Goal: Task Accomplishment & Management: Complete application form

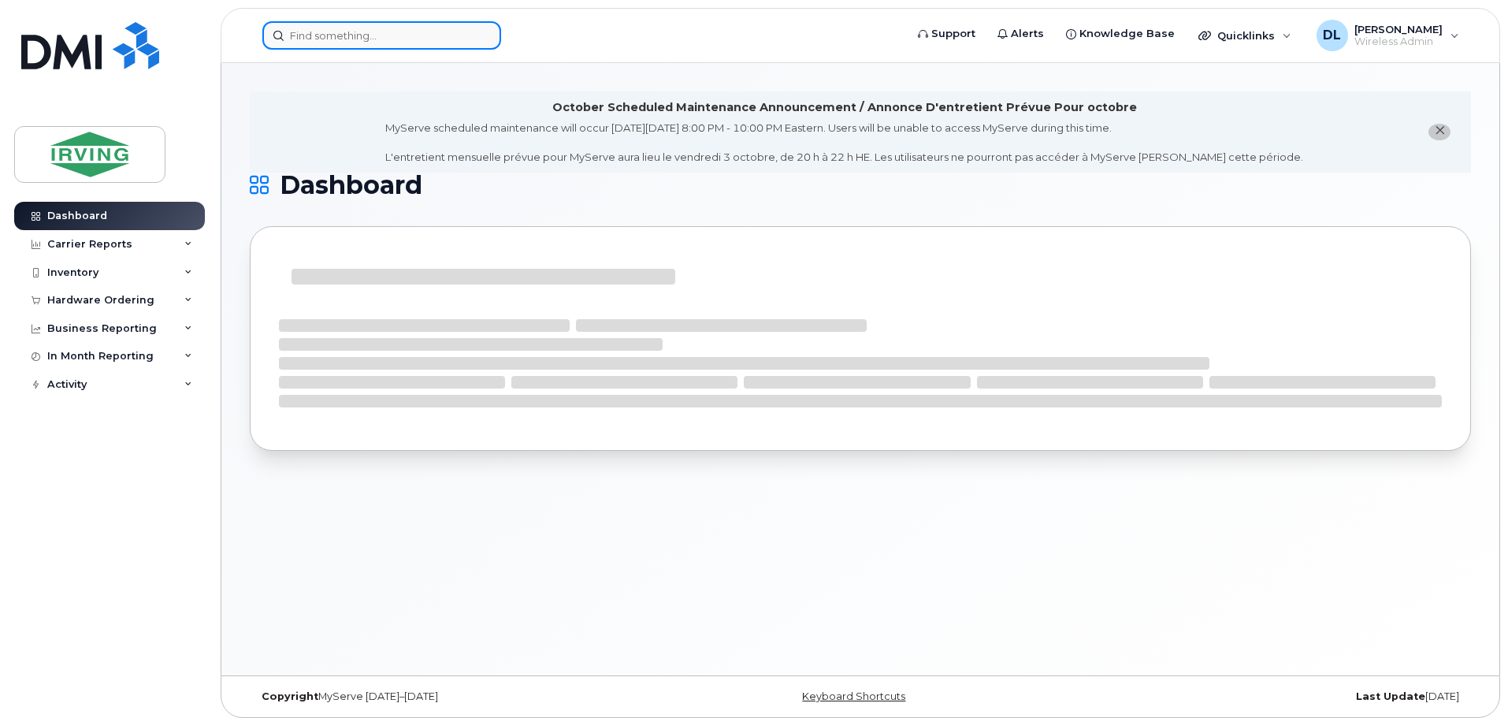
click at [347, 36] on input at bounding box center [381, 35] width 239 height 28
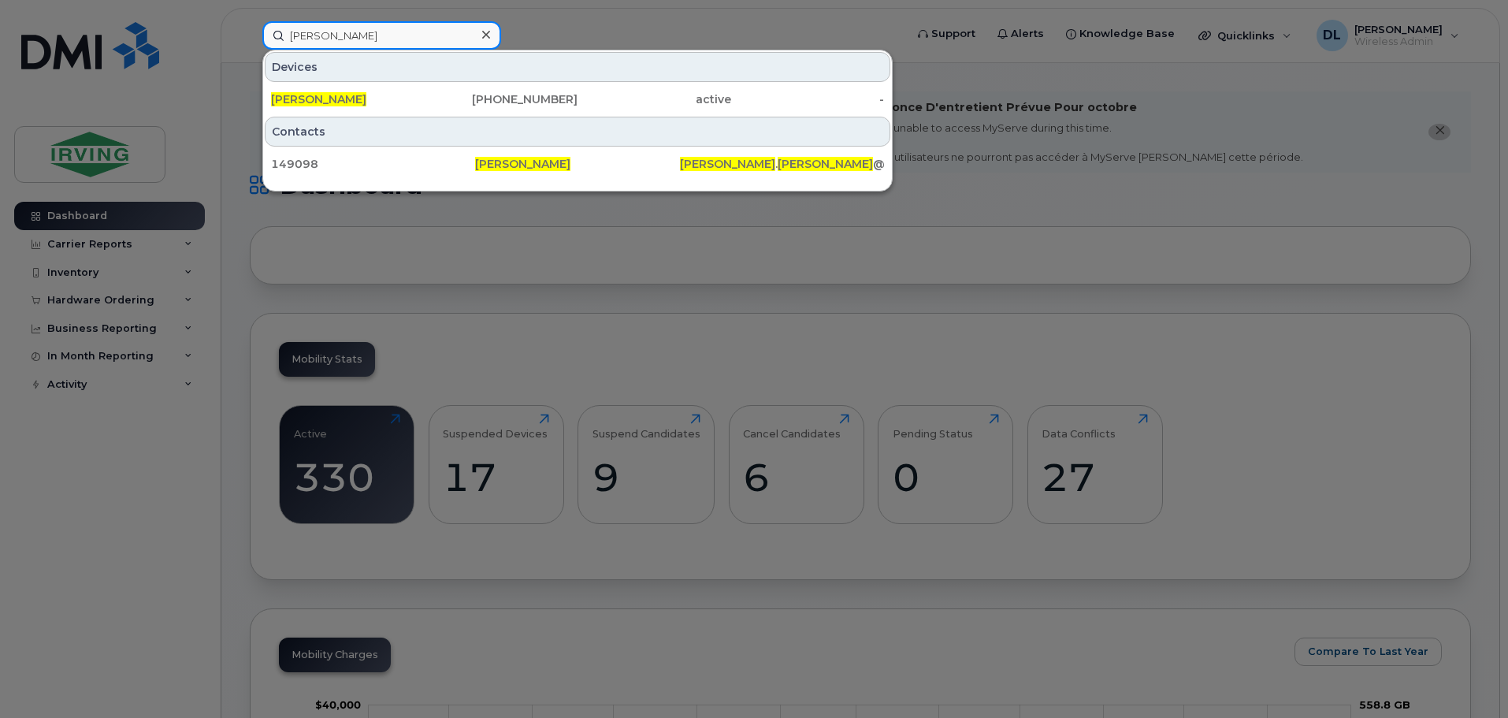
type input "[PERSON_NAME]"
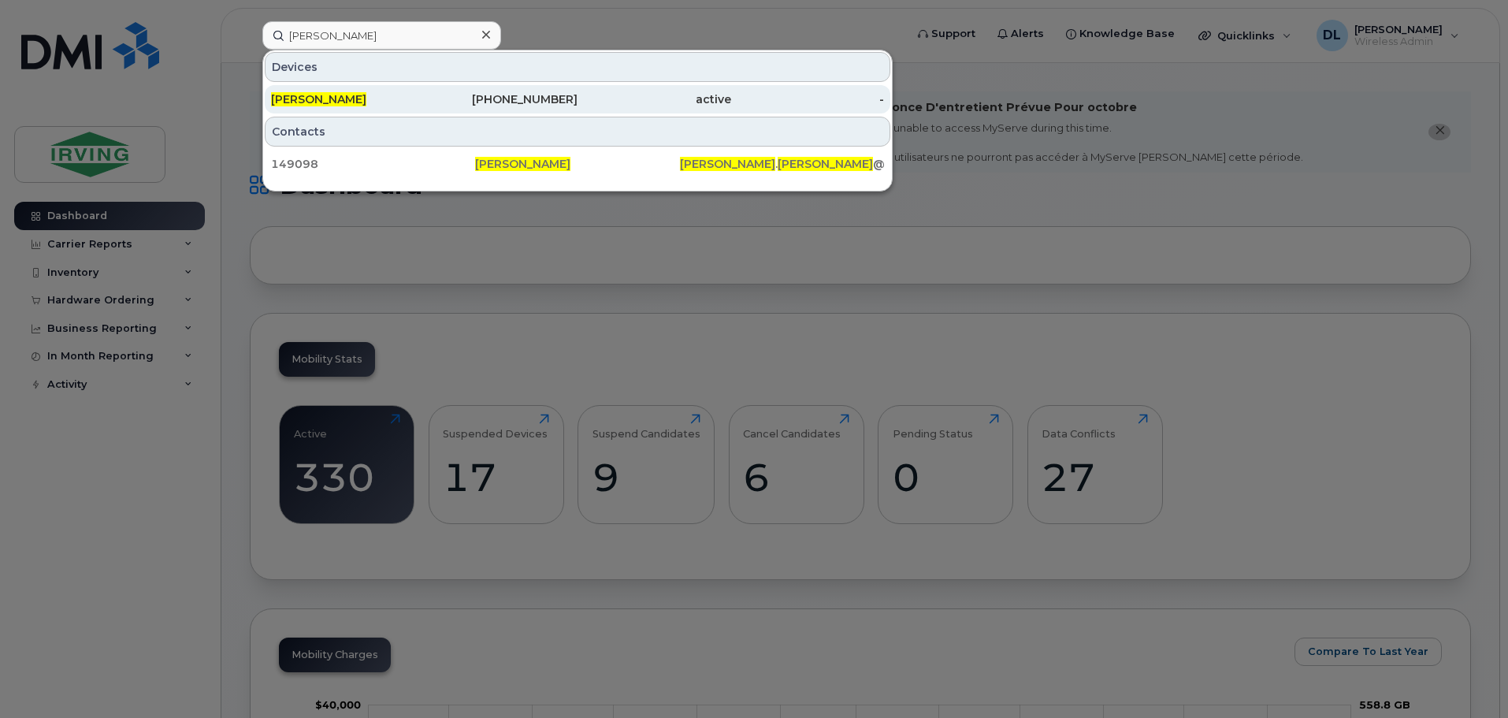
click at [492, 102] on div "[PHONE_NUMBER]" at bounding box center [502, 99] width 154 height 16
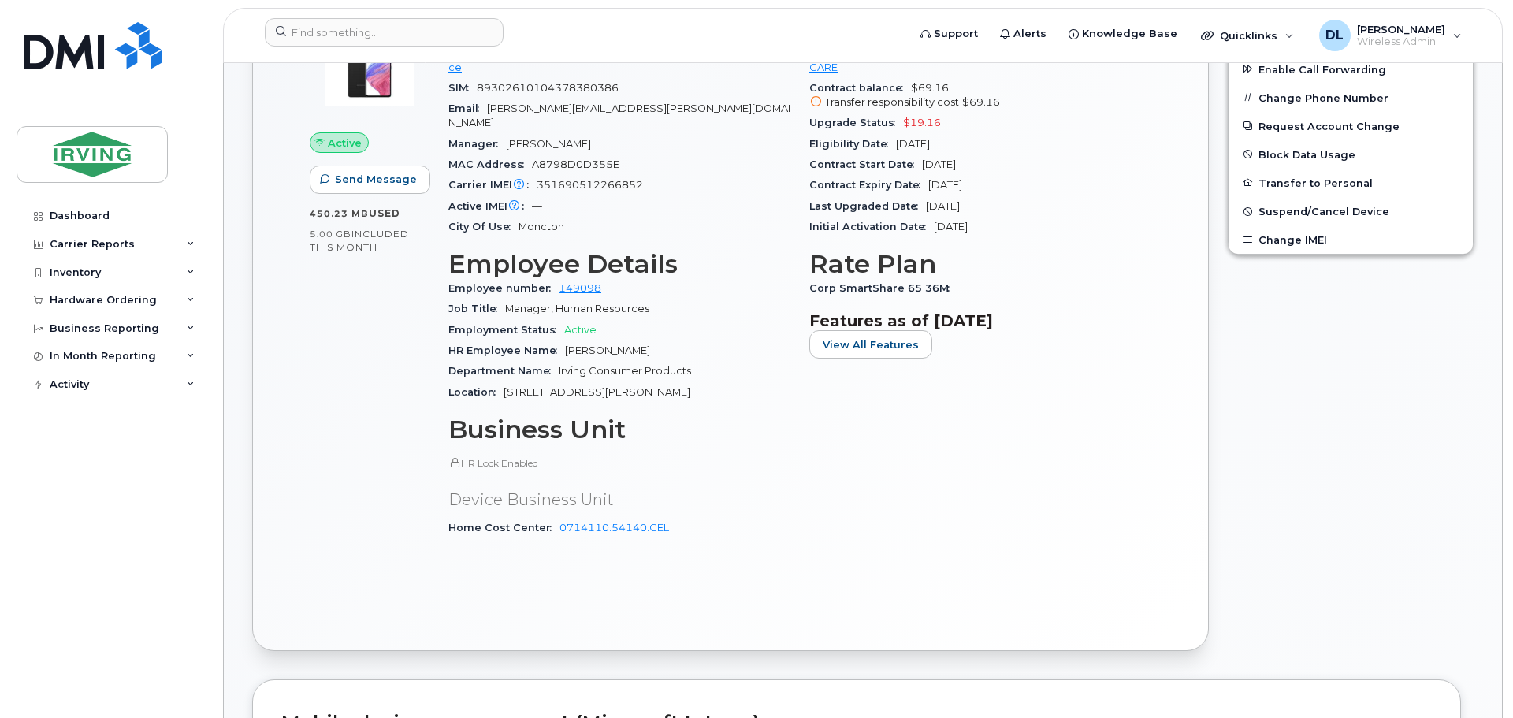
scroll to position [376, 0]
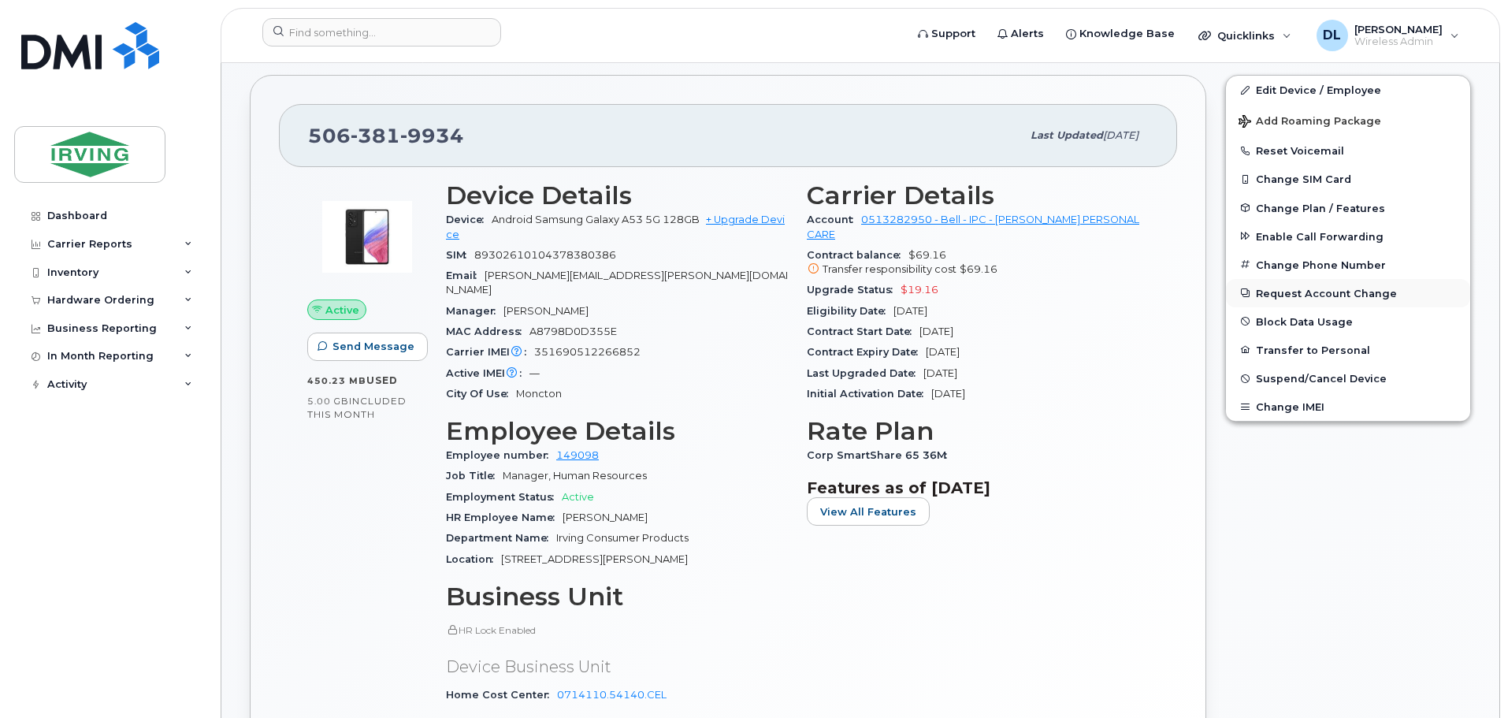
click at [1277, 292] on button "Request Account Change" at bounding box center [1348, 293] width 244 height 28
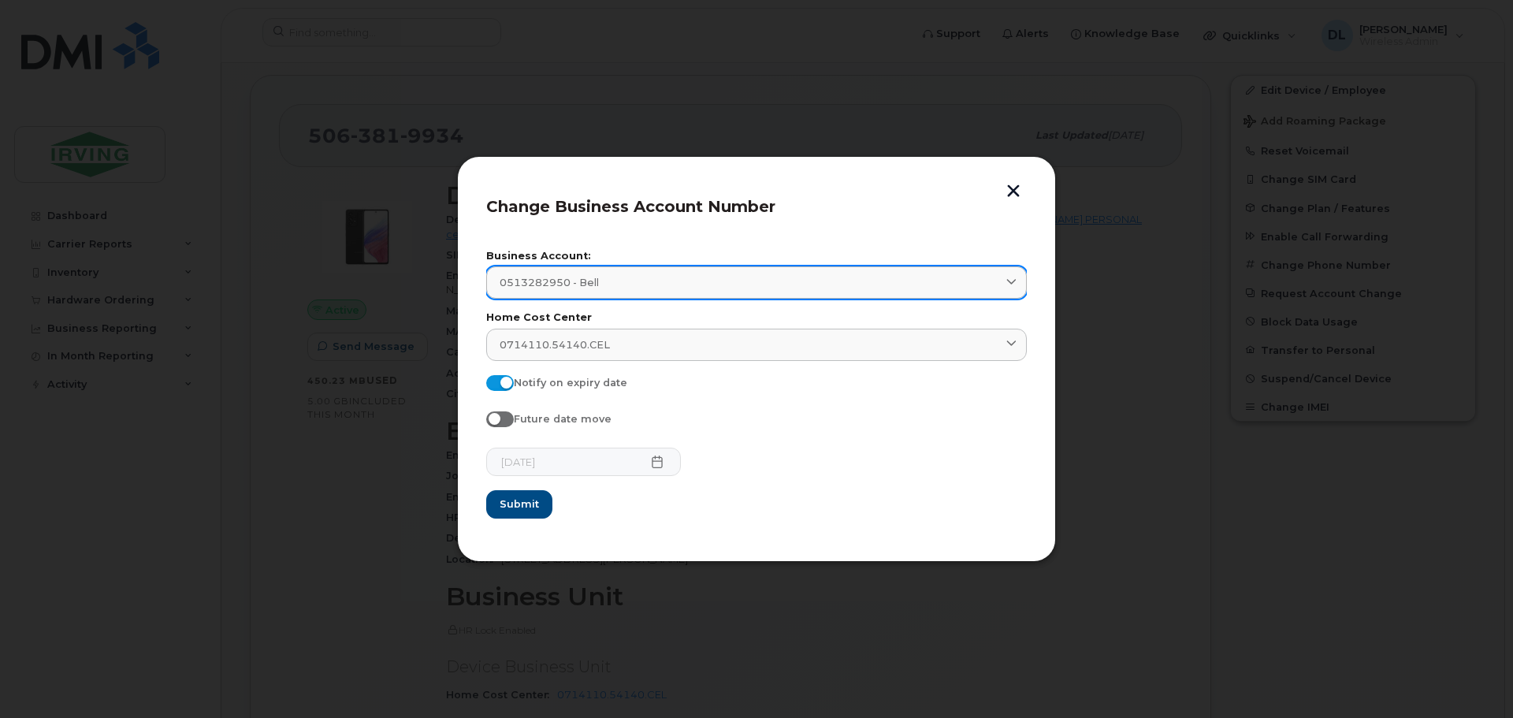
click at [915, 278] on div "0513282950 - Bell" at bounding box center [756, 282] width 514 height 15
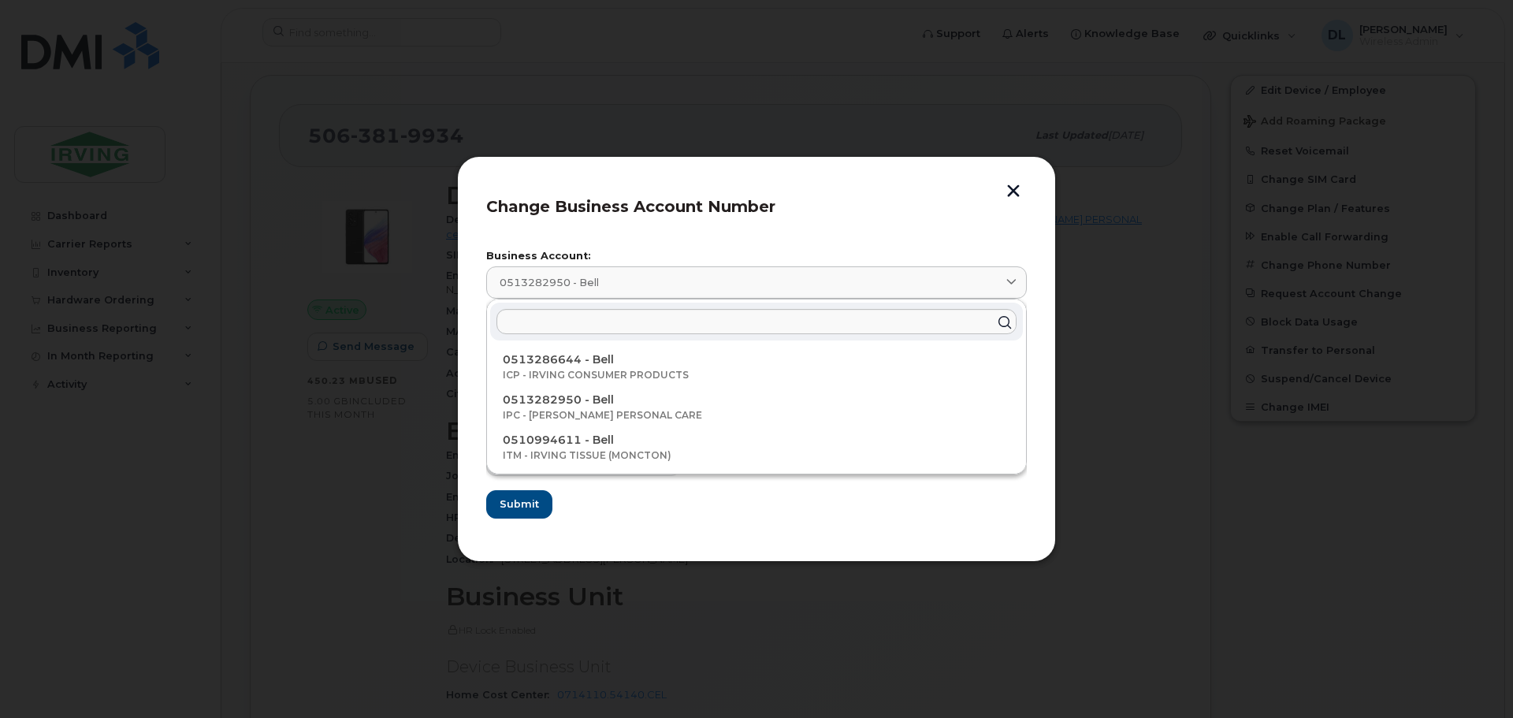
click at [870, 435] on p "0510994611 - Bell" at bounding box center [756, 440] width 507 height 17
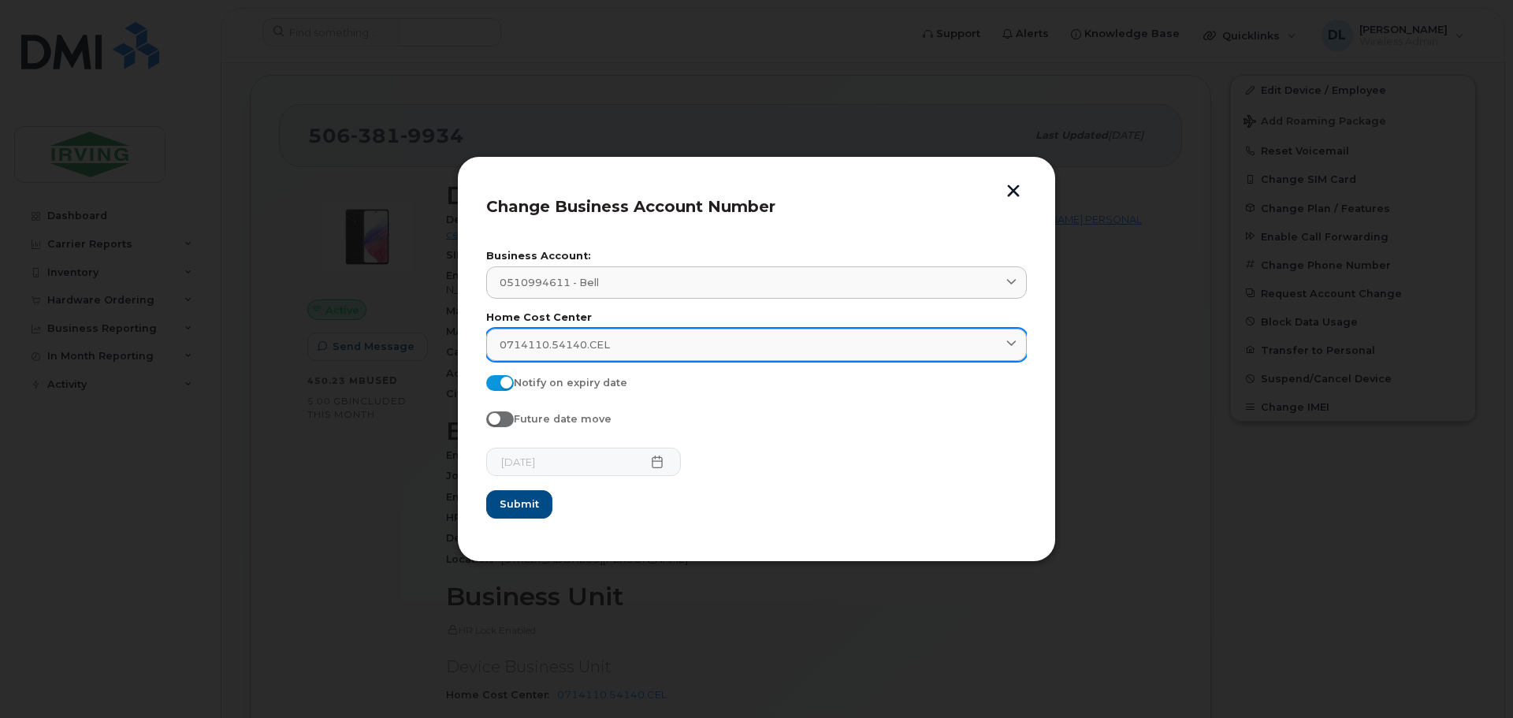
click at [870, 337] on div "0714110.54140.CEL" at bounding box center [756, 344] width 514 height 15
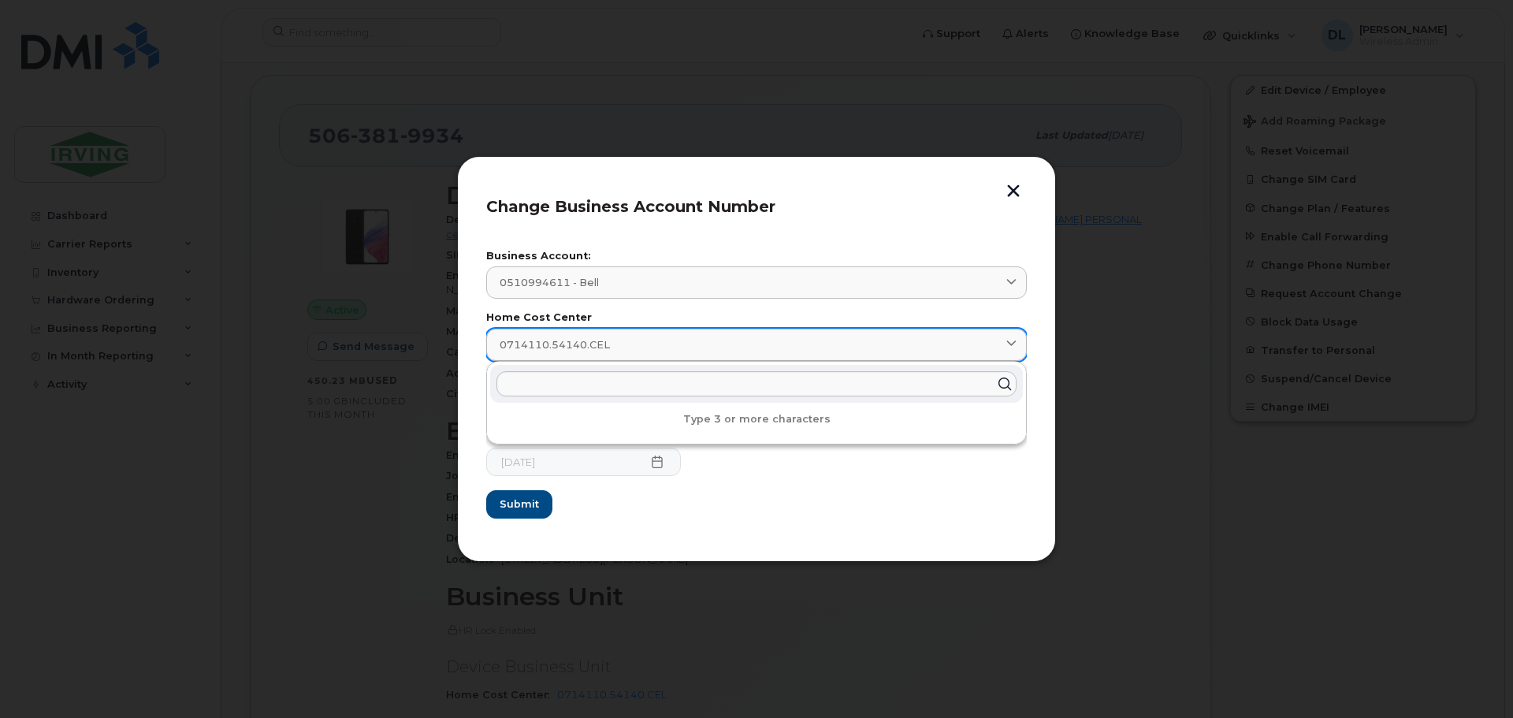
click at [870, 337] on div "0714110.54140.CEL" at bounding box center [756, 344] width 514 height 15
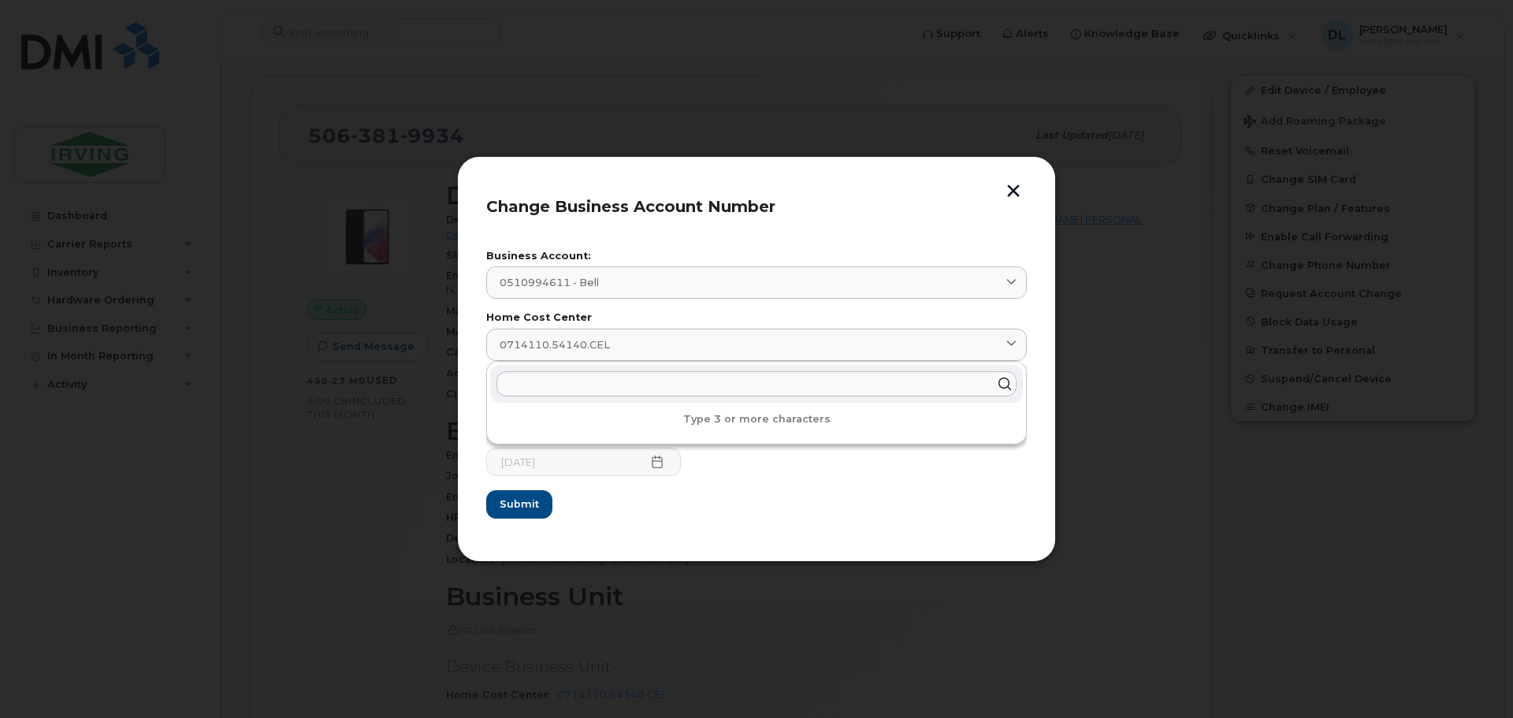
click at [1014, 189] on button "button" at bounding box center [1013, 192] width 24 height 17
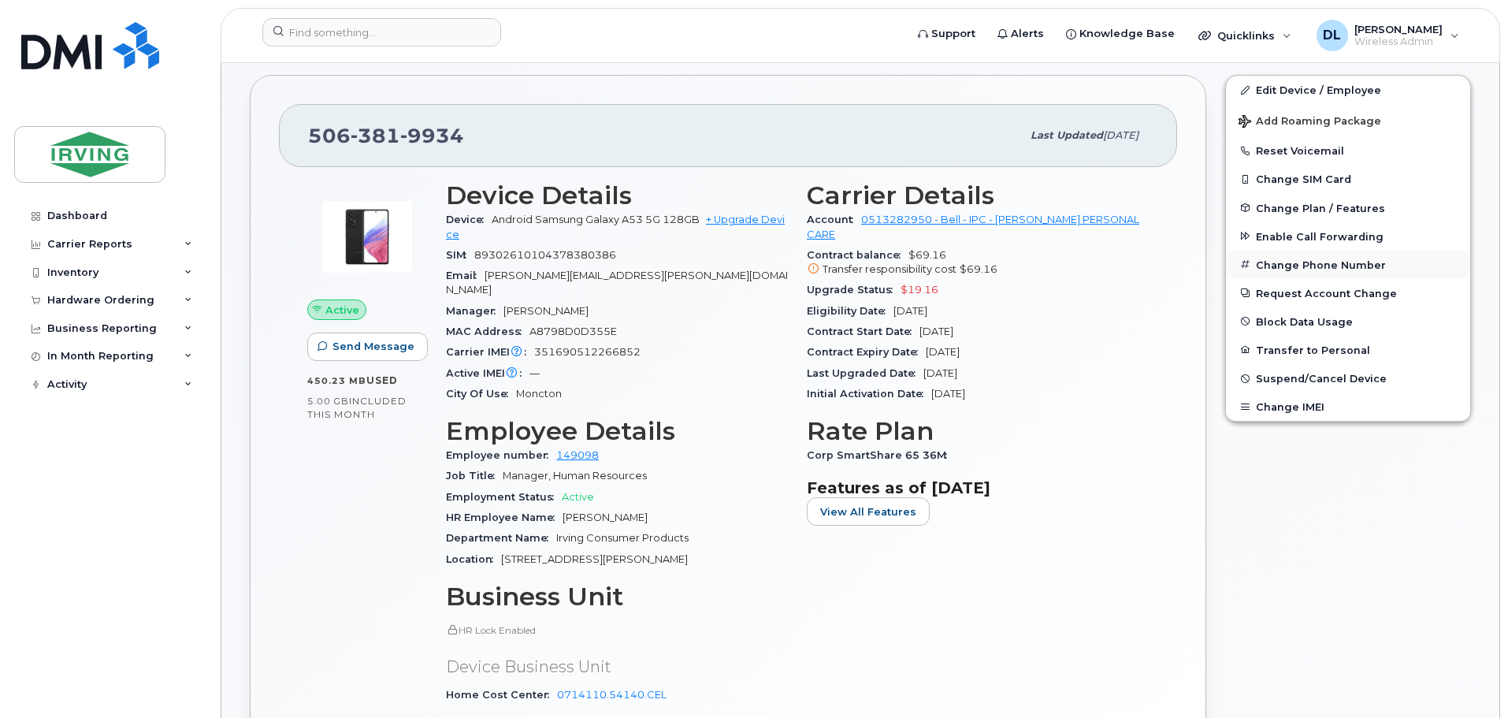
click at [1290, 259] on button "Change Phone Number" at bounding box center [1348, 265] width 244 height 28
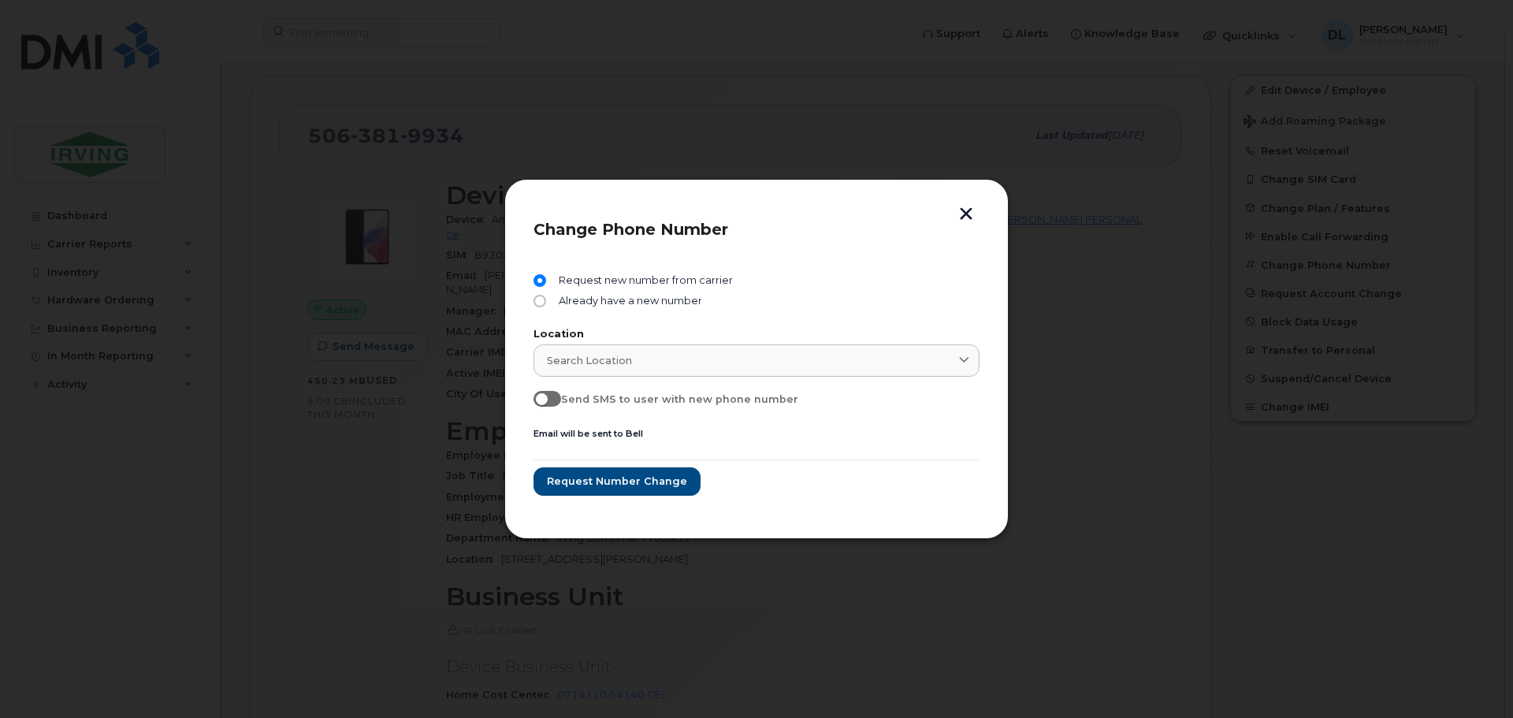
click at [963, 217] on button "button" at bounding box center [966, 215] width 24 height 17
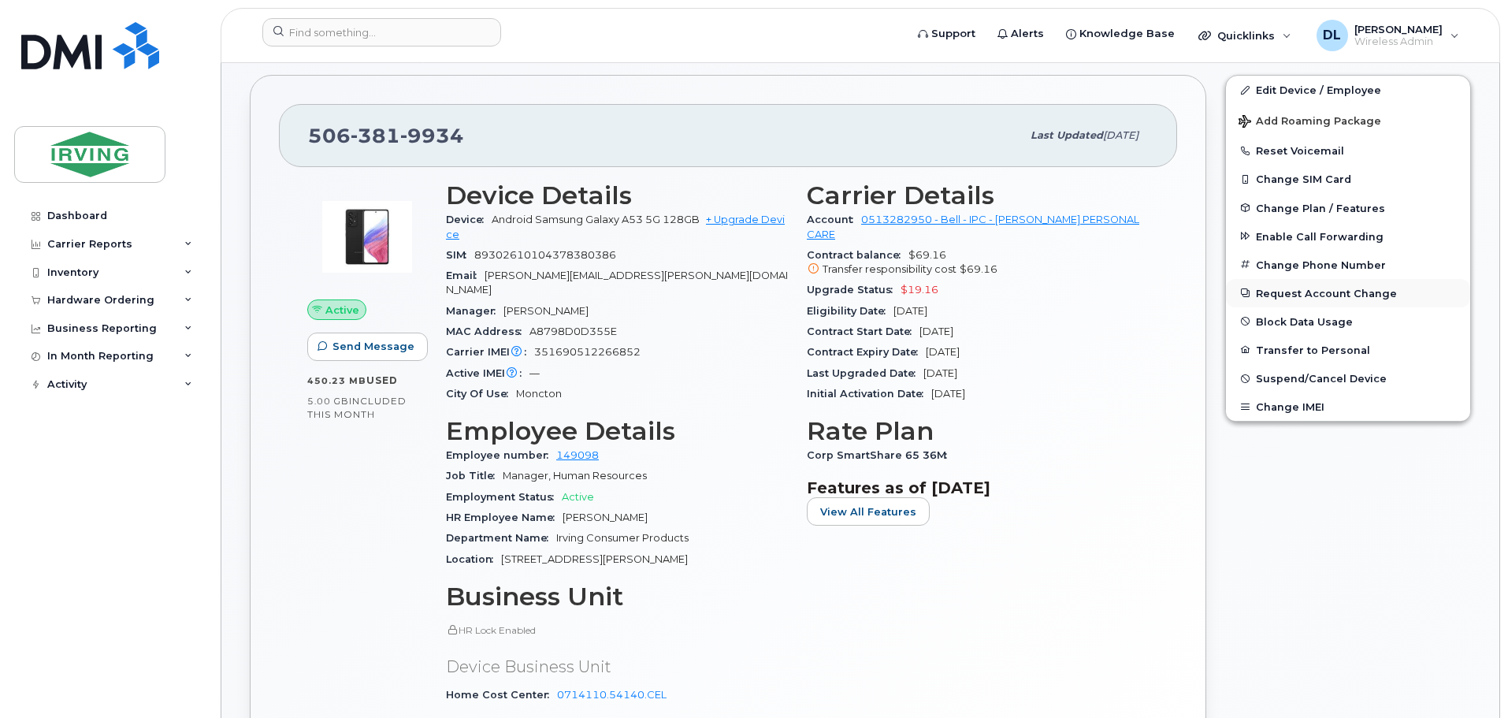
click at [1336, 300] on button "Request Account Change" at bounding box center [1348, 293] width 244 height 28
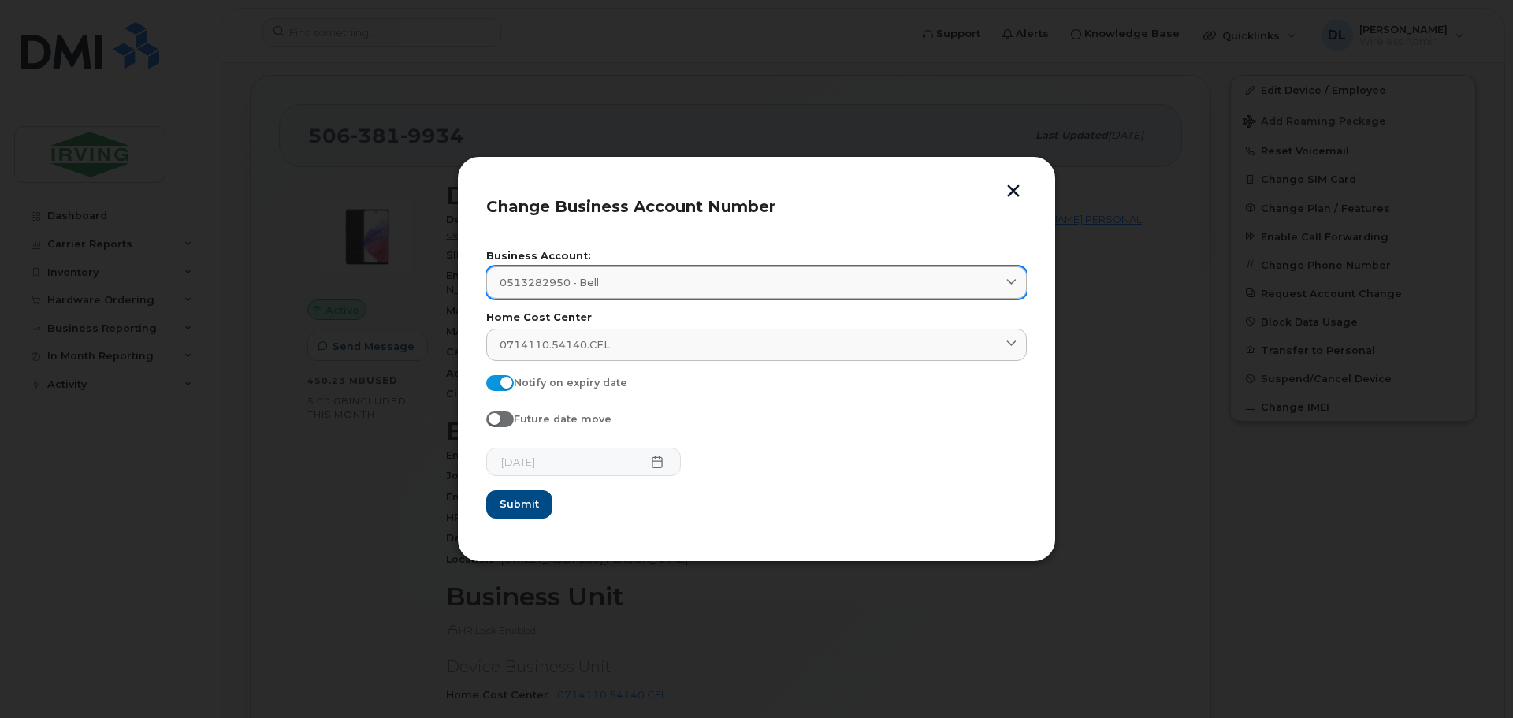
click at [703, 292] on link "0513282950 - Bell" at bounding box center [756, 282] width 540 height 32
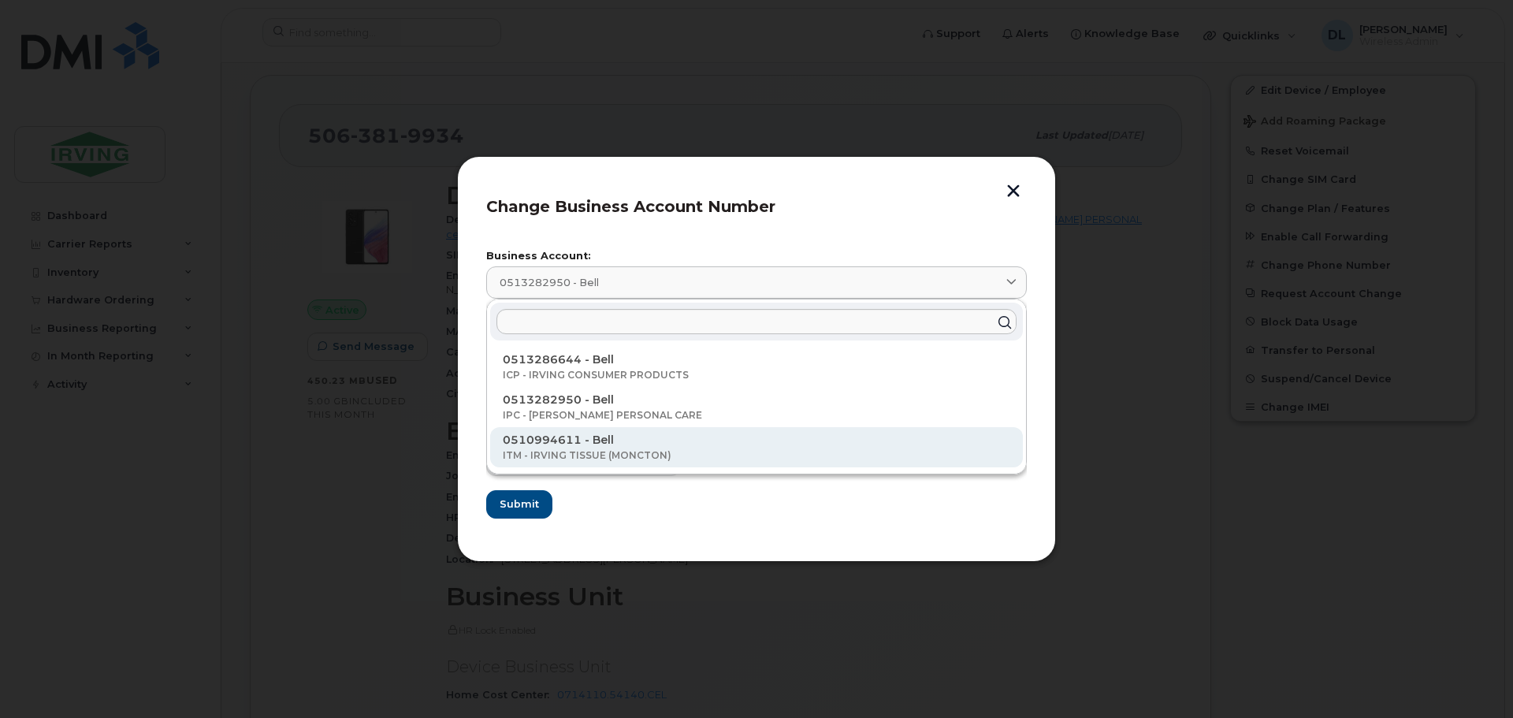
click at [667, 434] on p "0510994611 - Bell" at bounding box center [756, 440] width 507 height 17
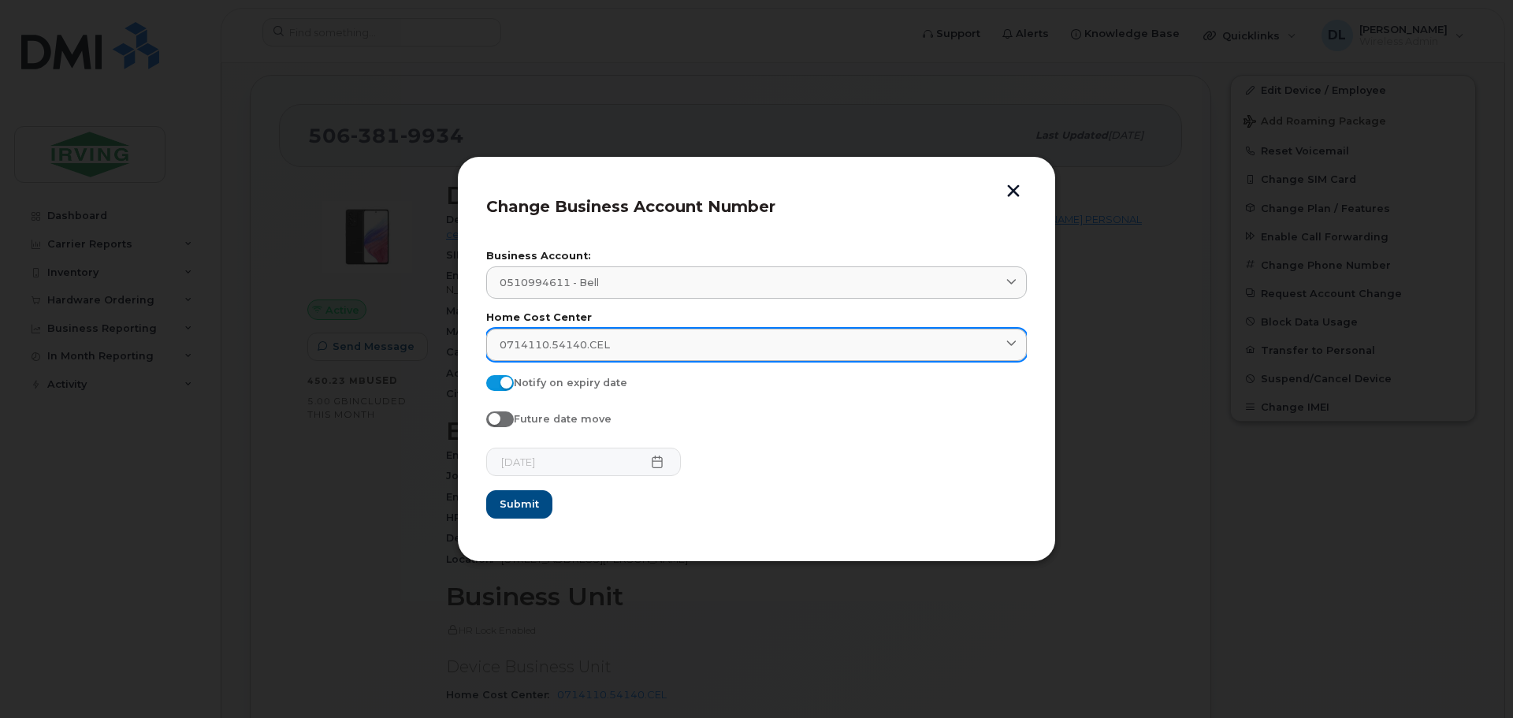
click at [656, 343] on div "0714110.54140.CEL" at bounding box center [756, 344] width 514 height 15
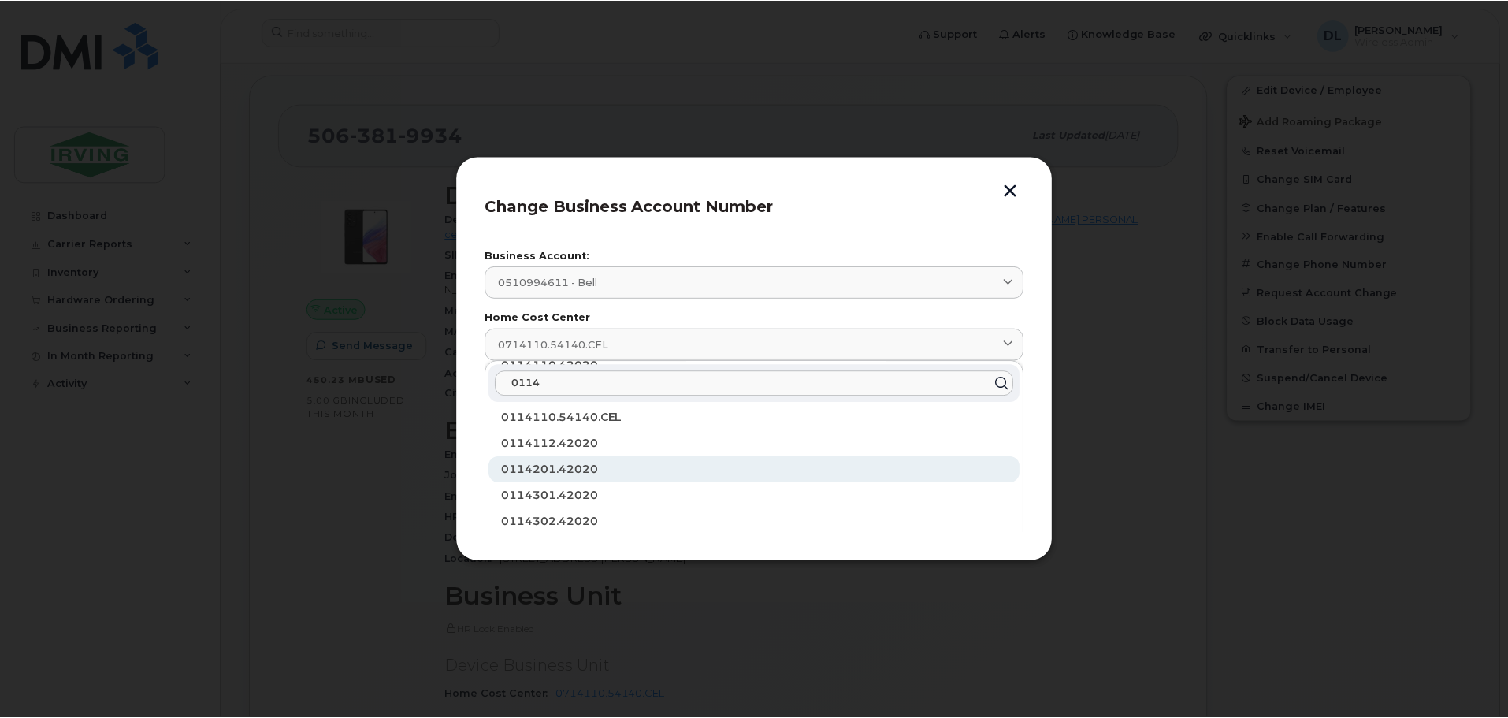
scroll to position [158, 0]
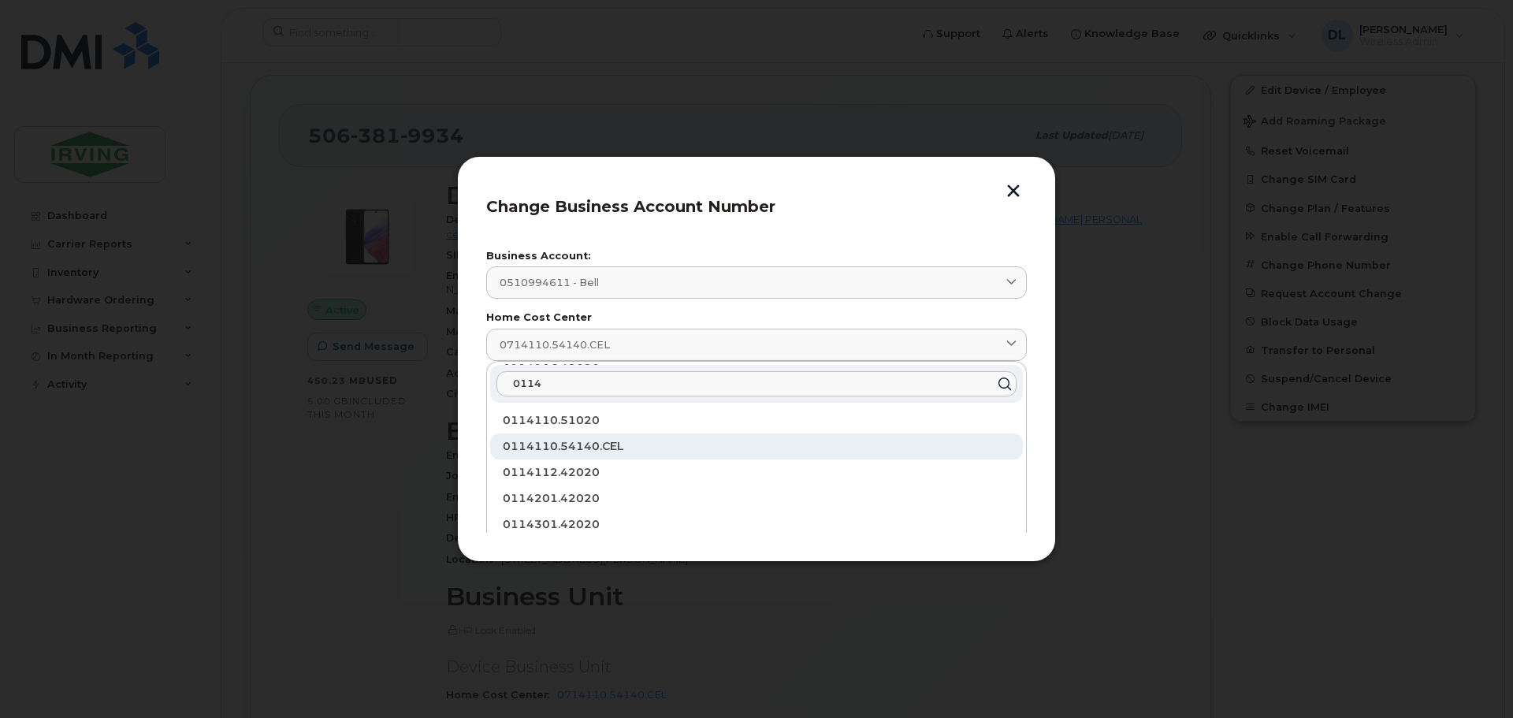
type input "0114"
click at [608, 438] on div "0114110.54140.CEL" at bounding box center [756, 446] width 533 height 26
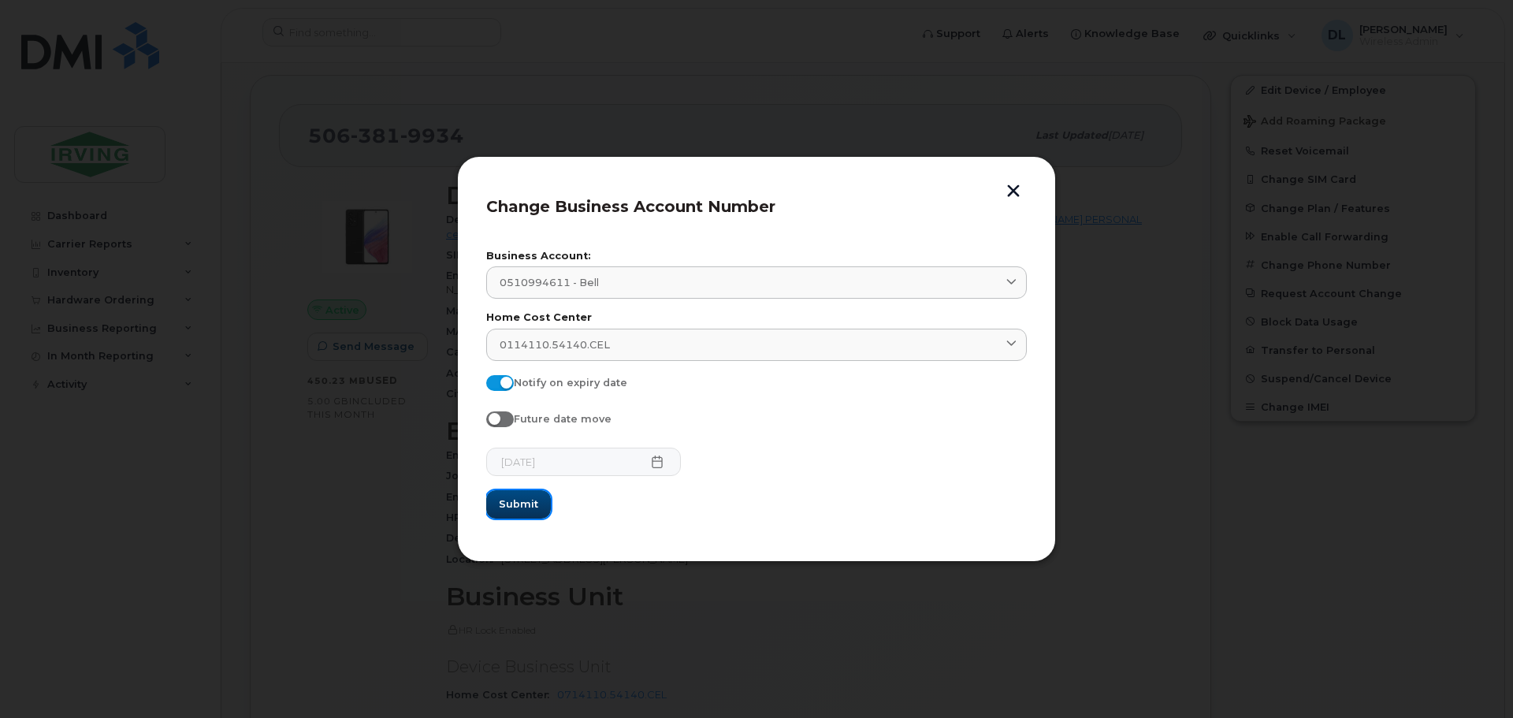
click at [521, 505] on span "Submit" at bounding box center [518, 503] width 39 height 15
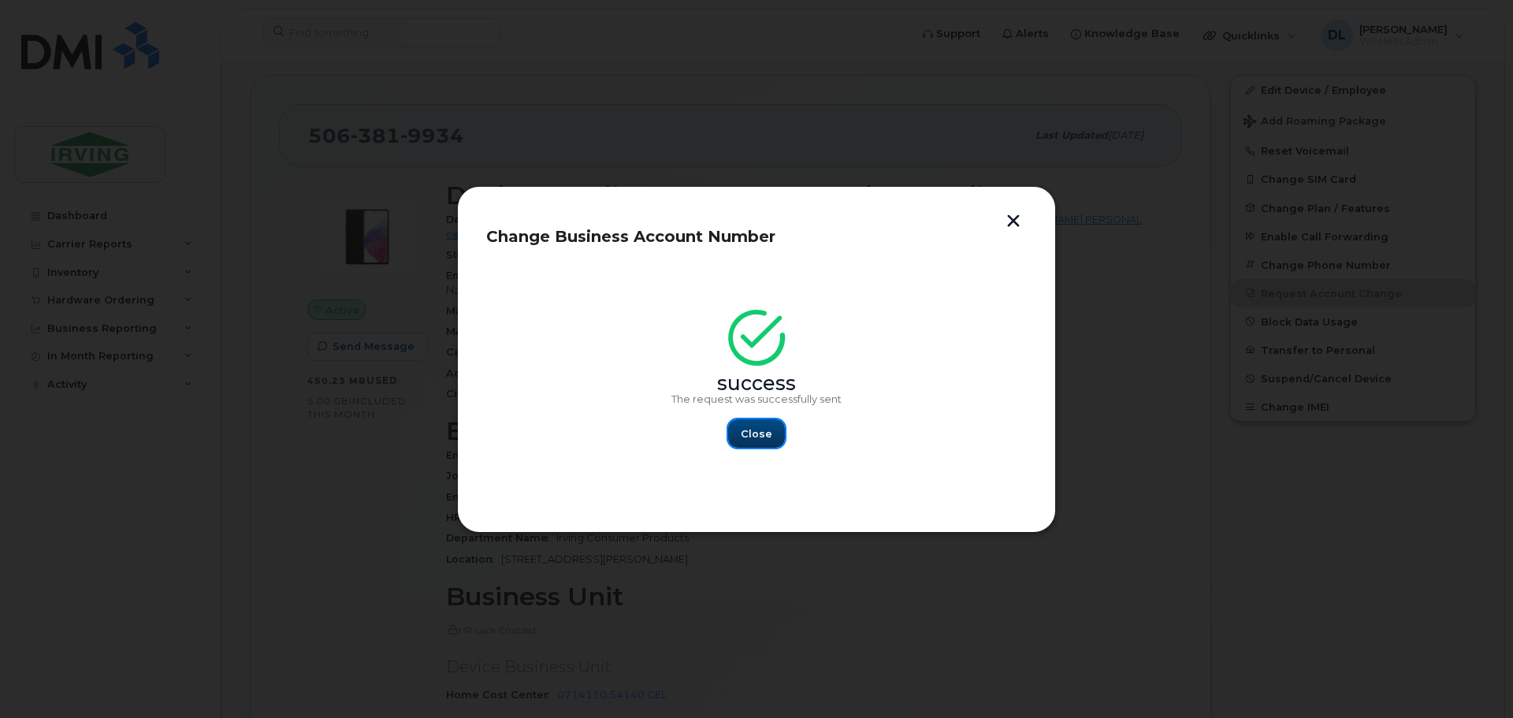
click at [746, 429] on span "Close" at bounding box center [756, 433] width 32 height 15
